Goal: Find contact information: Find contact information

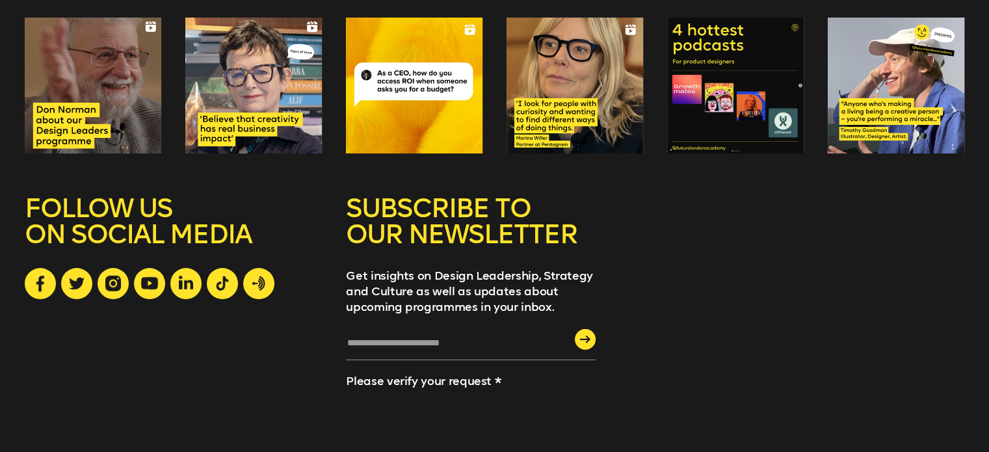
scroll to position [3610, 0]
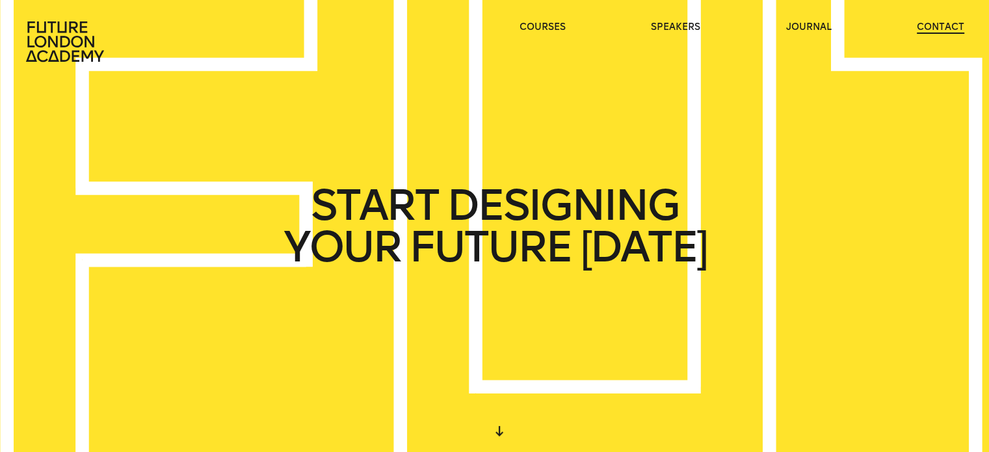
click at [943, 23] on link "contact" at bounding box center [940, 27] width 47 height 13
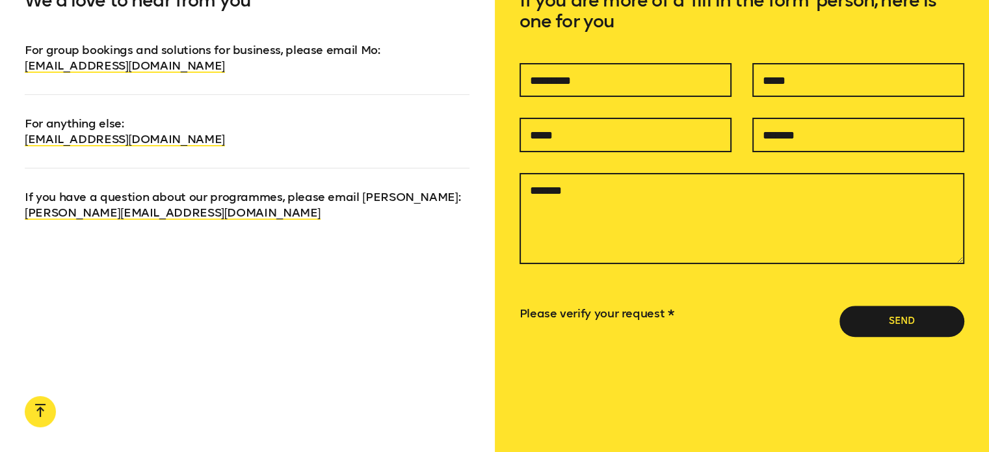
scroll to position [936, 0]
